Goal: Transaction & Acquisition: Purchase product/service

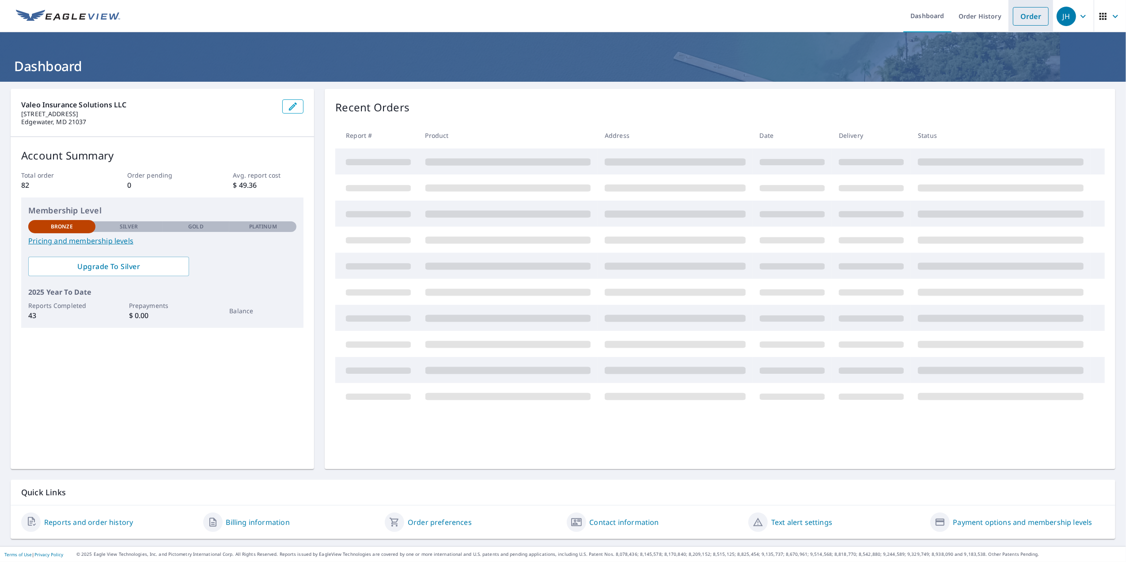
click at [1020, 15] on link "Order" at bounding box center [1031, 16] width 36 height 19
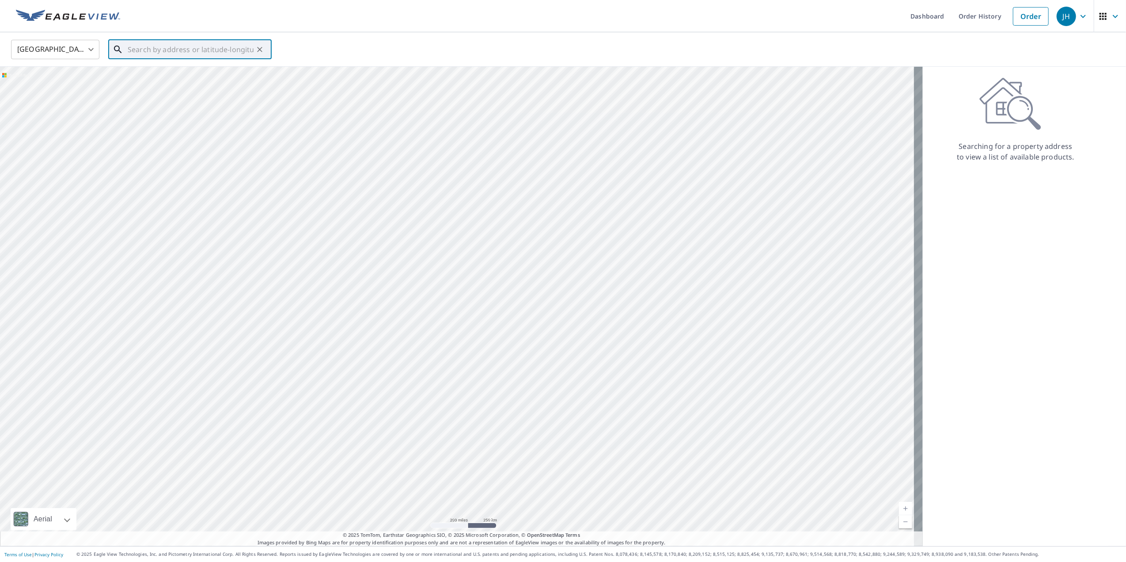
click at [202, 49] on input "text" at bounding box center [191, 49] width 126 height 25
click at [179, 80] on p "[GEOGRAPHIC_DATA]" at bounding box center [195, 84] width 139 height 9
type input "[STREET_ADDRESS][PERSON_NAME]"
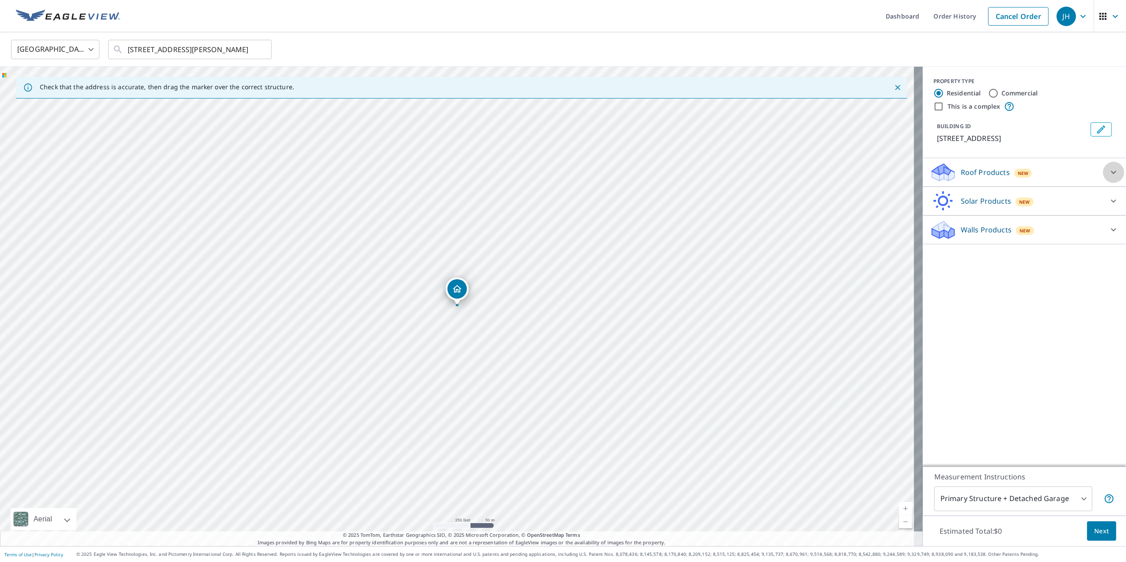
click at [1108, 170] on icon at bounding box center [1113, 172] width 11 height 11
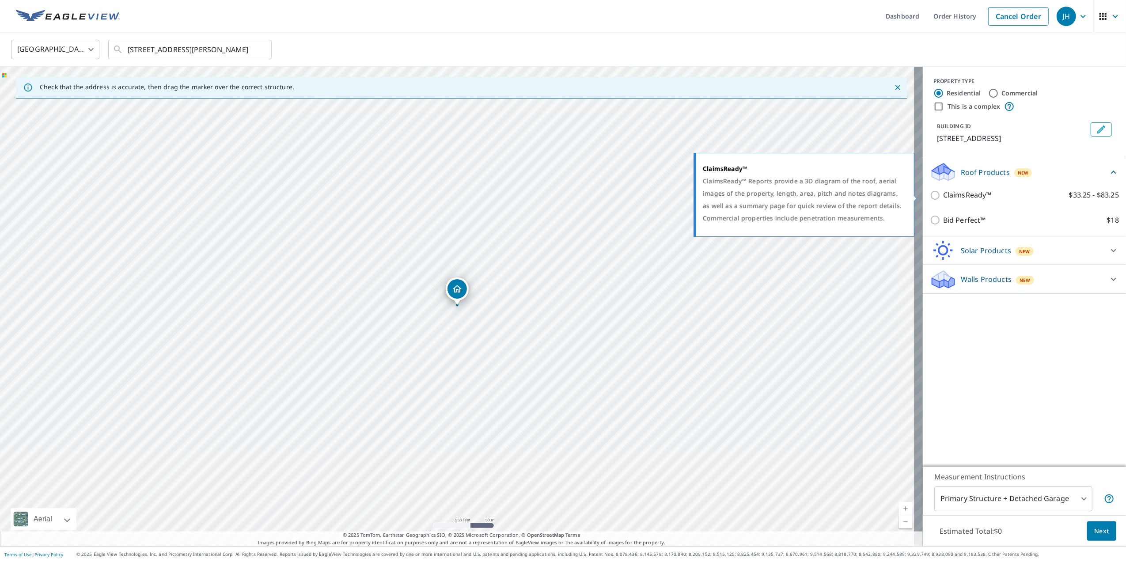
click at [930, 195] on input "ClaimsReady™ $33.25 - $83.25" at bounding box center [936, 195] width 13 height 11
checkbox input "true"
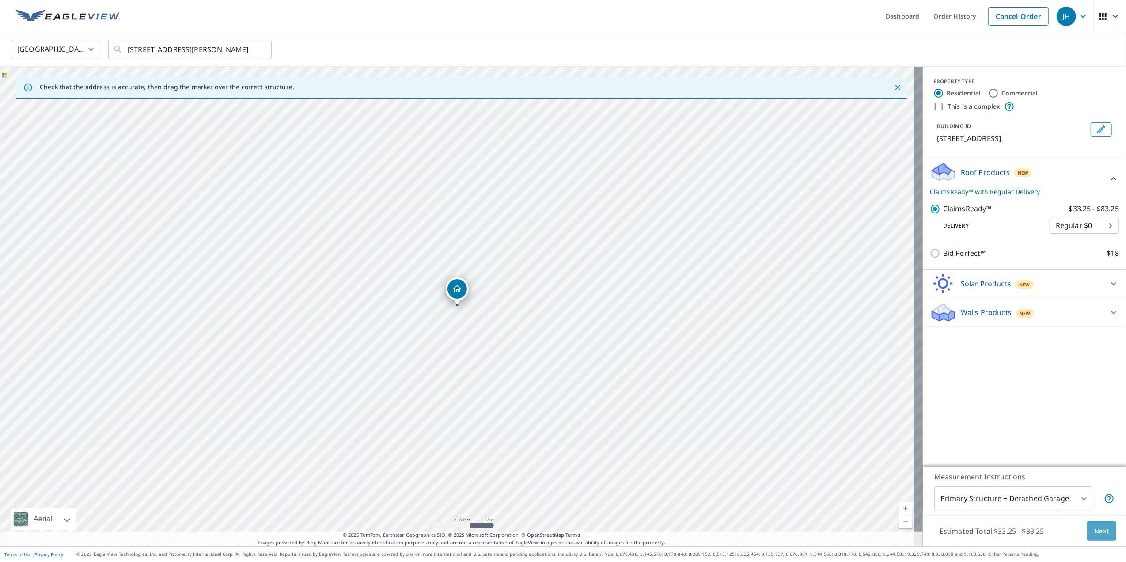
click at [1094, 530] on span "Next" at bounding box center [1101, 531] width 15 height 11
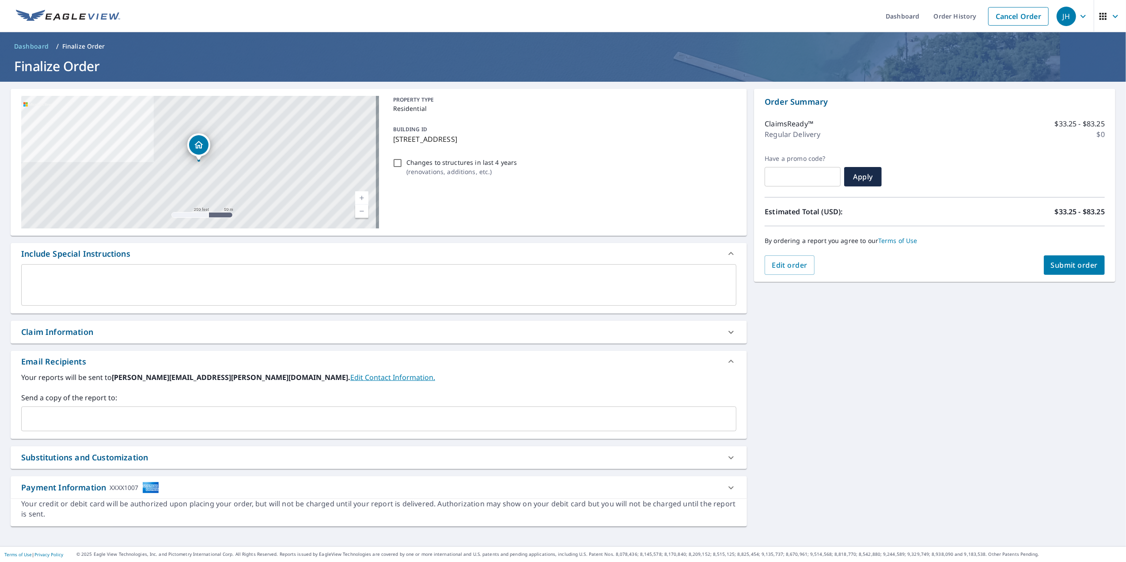
click at [1071, 262] on span "Submit order" at bounding box center [1074, 265] width 47 height 10
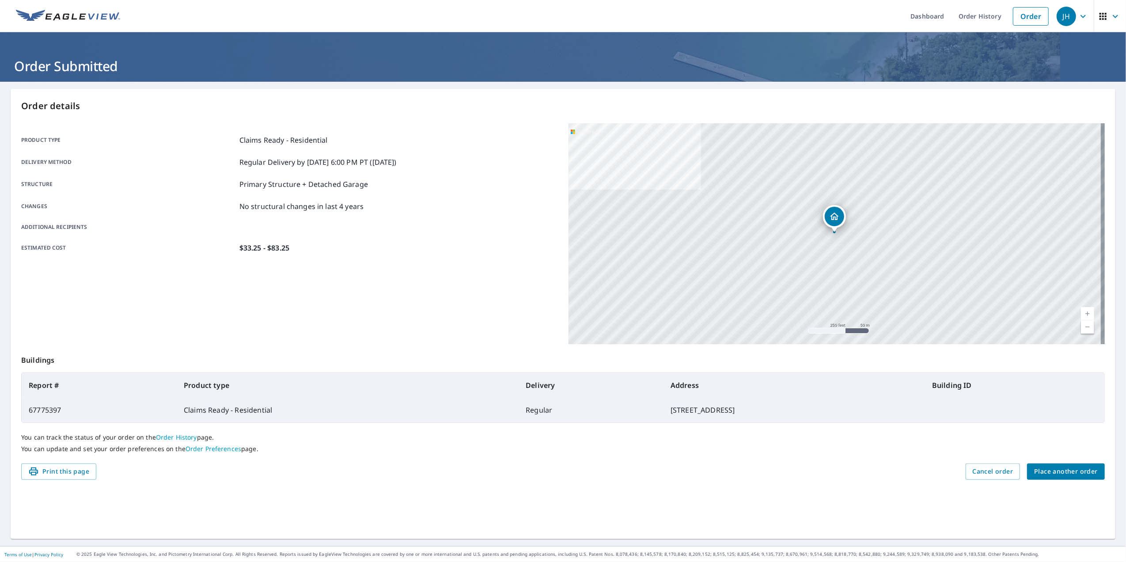
click at [1078, 15] on icon "button" at bounding box center [1083, 16] width 11 height 11
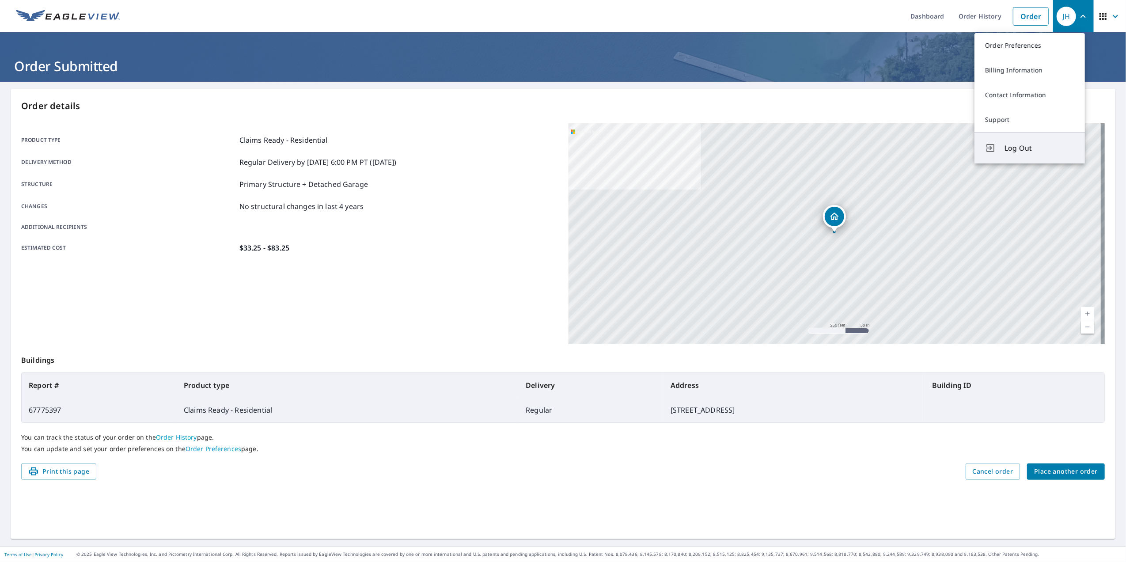
click at [1023, 147] on span "Log Out" at bounding box center [1039, 148] width 70 height 11
